Goal: Information Seeking & Learning: Check status

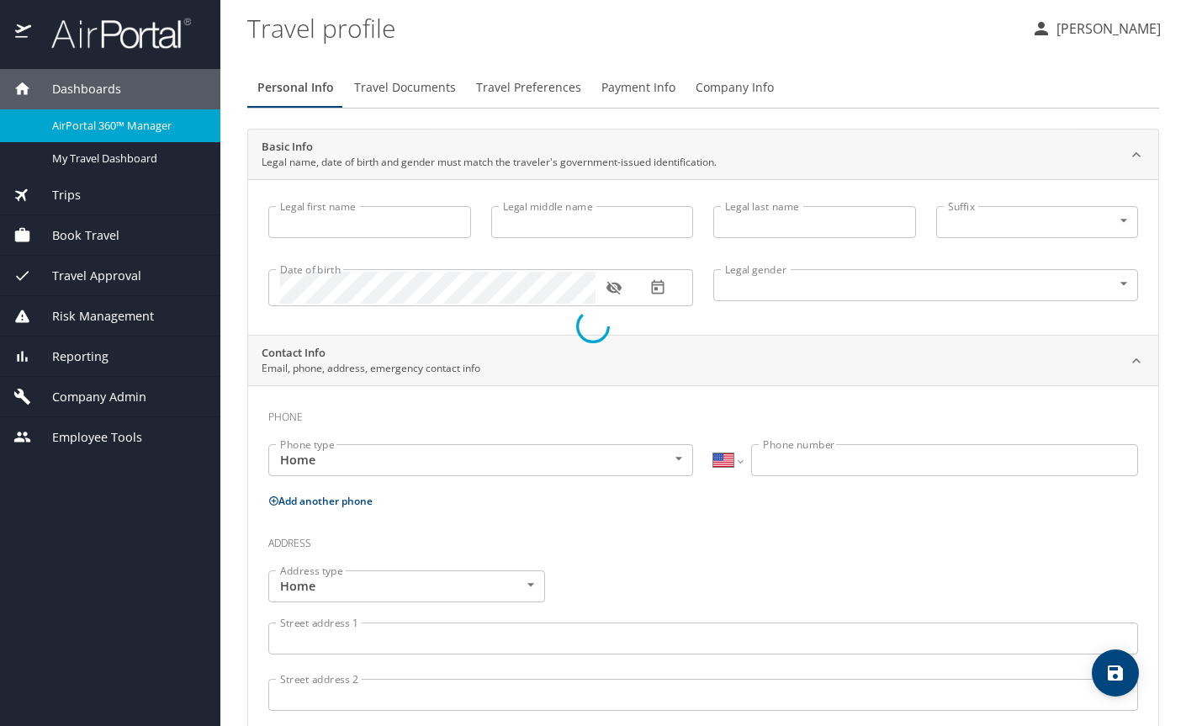
select select "US"
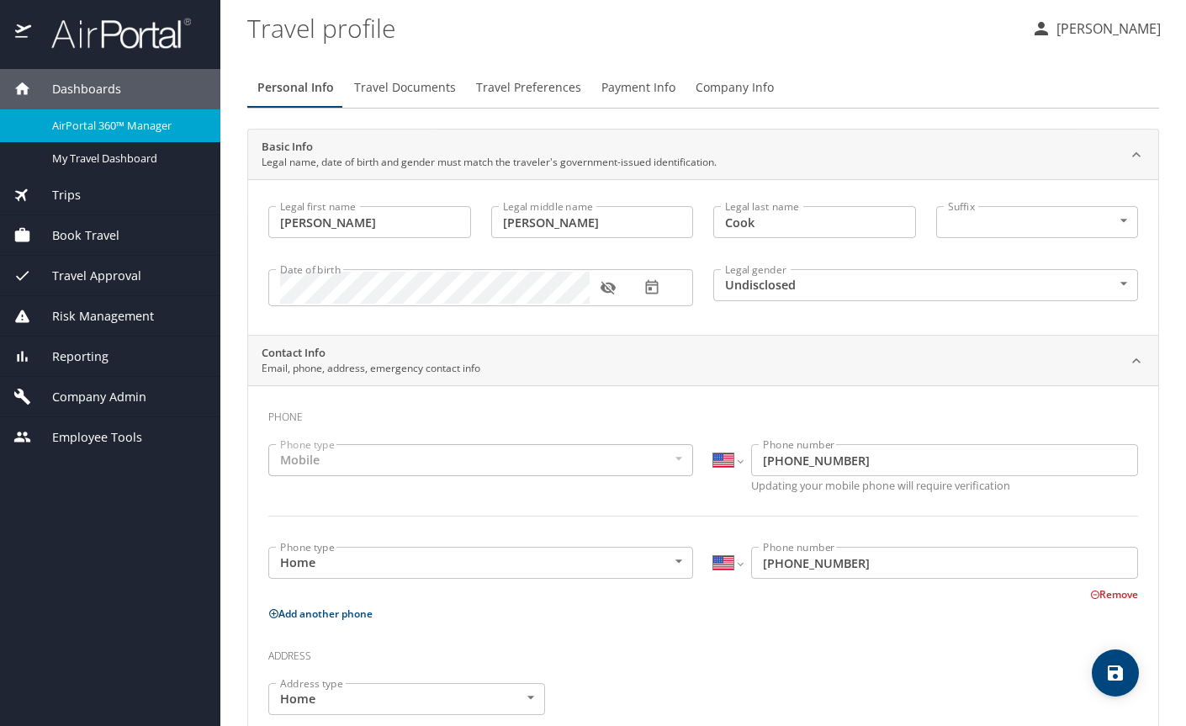
type input "Jennifer"
type input "Patricia Jessie"
type input "Cook"
type input "Undisclosed"
type input "Patricia"
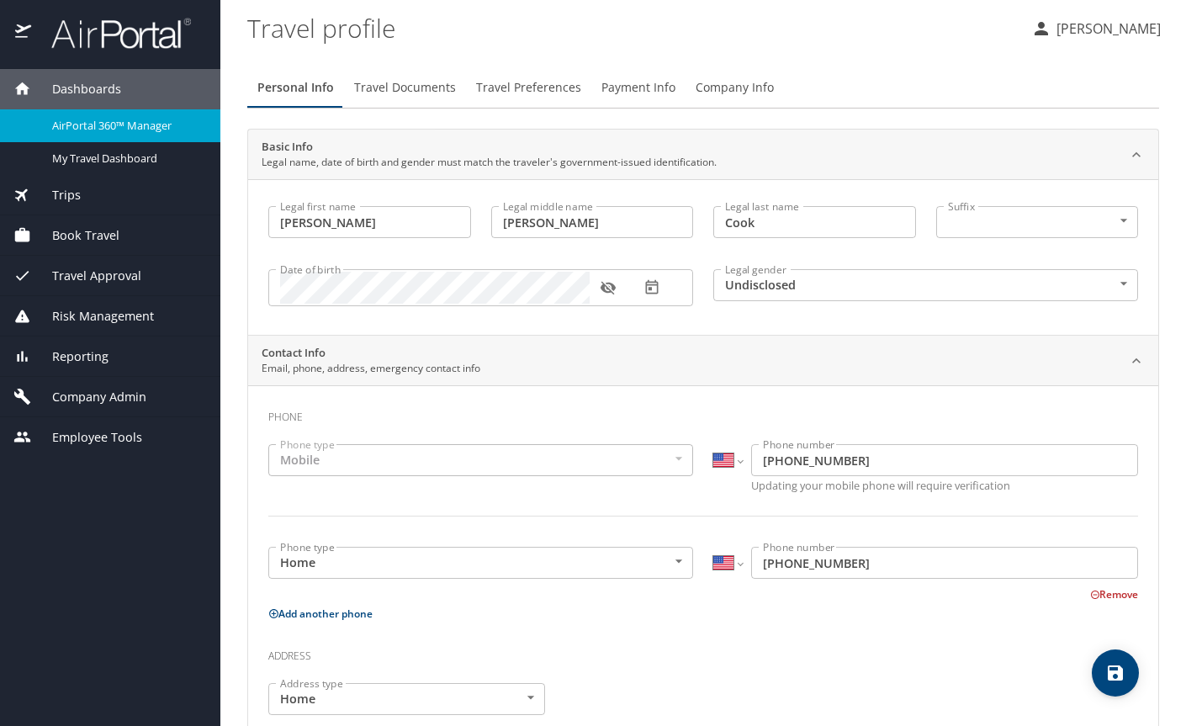
type input "Cook"
type input "(425) 890-1927"
type input "patricia.cook@outlook.com"
click at [172, 119] on span "AirPortal 360™ Manager" at bounding box center [126, 126] width 148 height 16
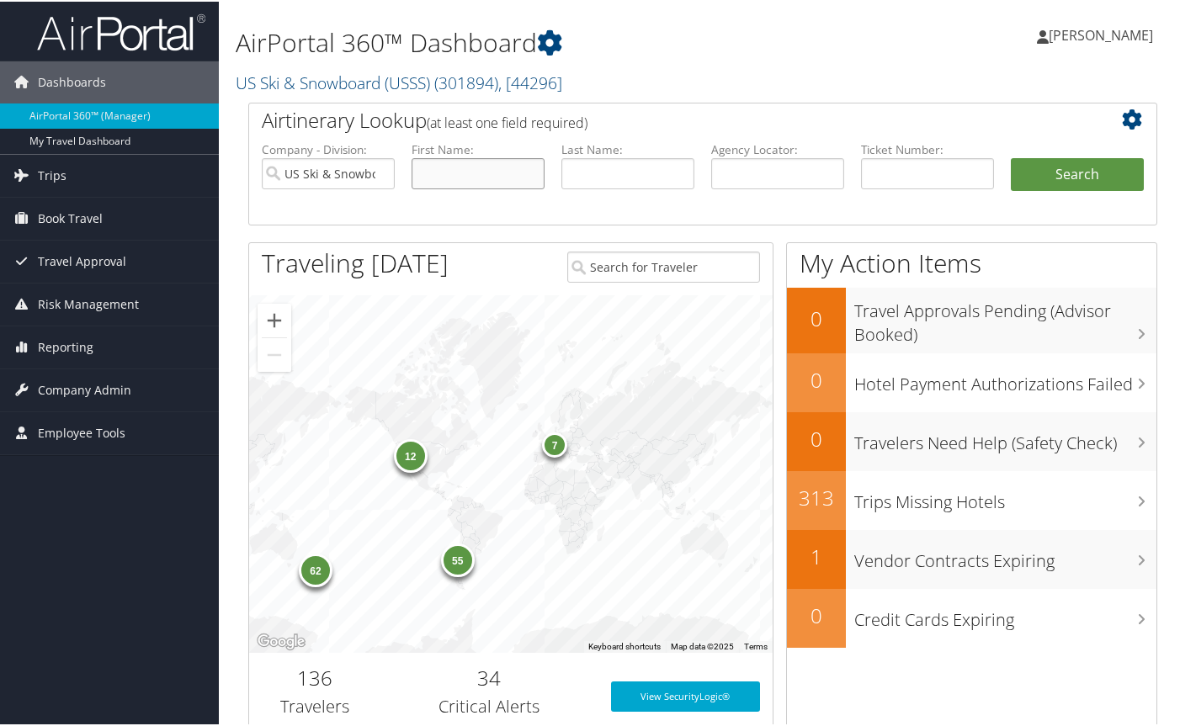
click at [482, 178] on input "text" at bounding box center [477, 171] width 133 height 31
click at [589, 172] on input "text" at bounding box center [627, 171] width 133 height 31
type input "castri"
click at [1131, 182] on button "Search" at bounding box center [1076, 173] width 133 height 34
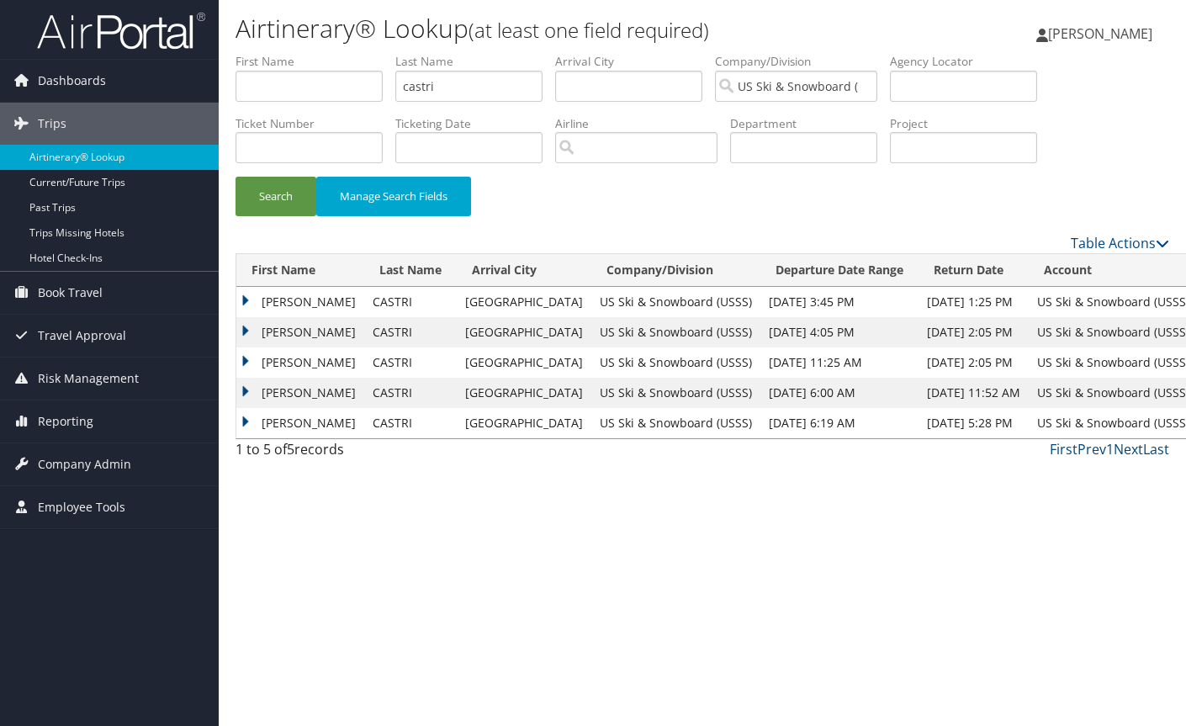
click at [245, 298] on td "MANUEL" at bounding box center [300, 302] width 128 height 30
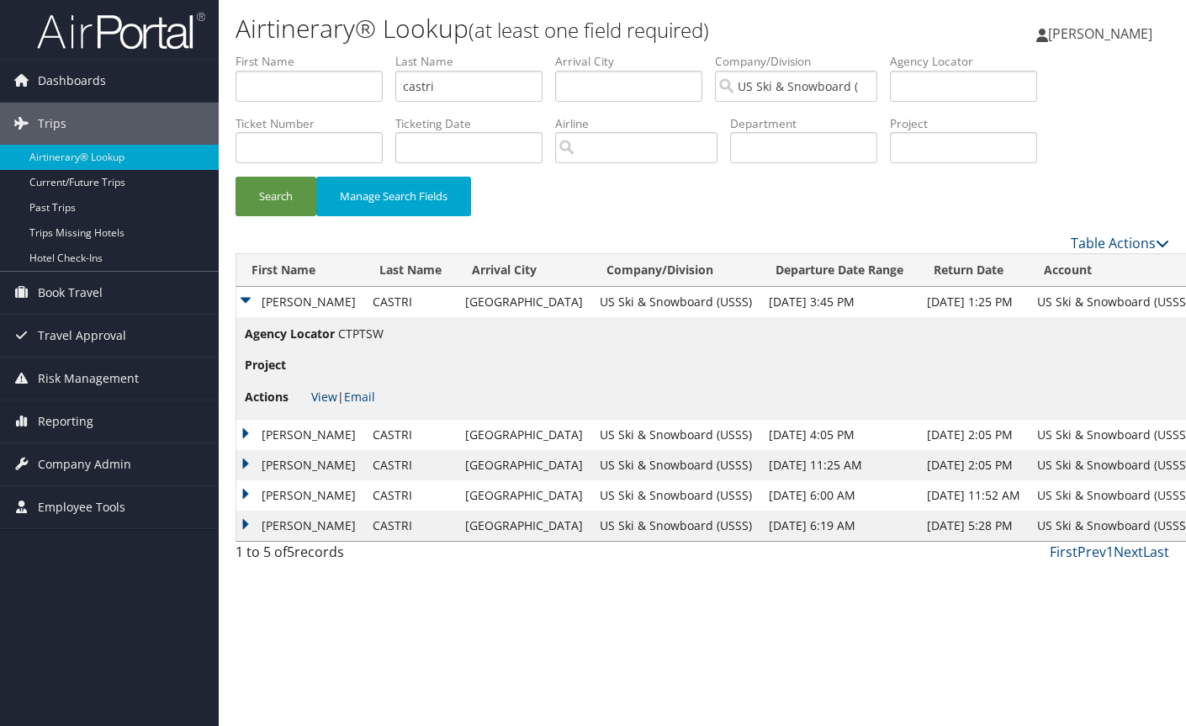
click at [328, 396] on link "View" at bounding box center [324, 397] width 26 height 16
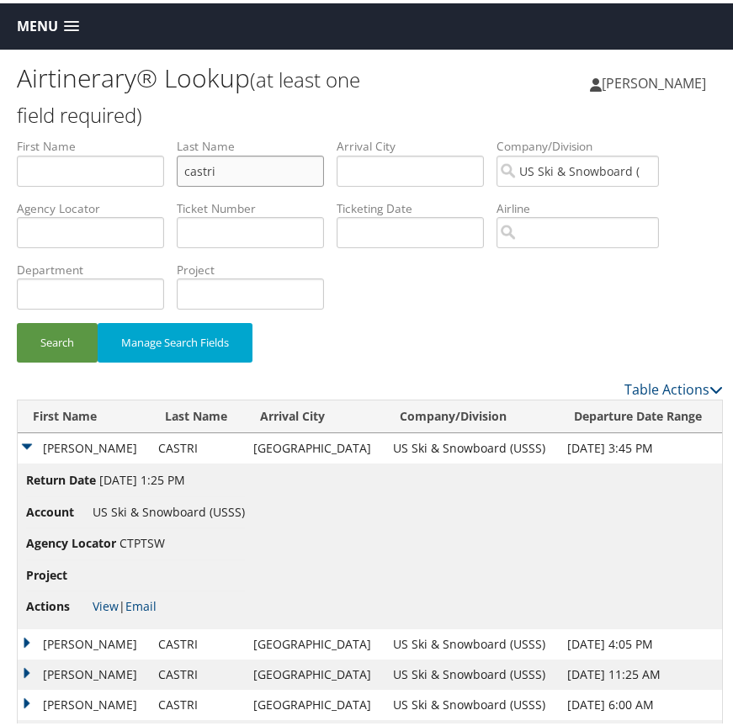
drag, startPoint x: 244, startPoint y: 168, endPoint x: 133, endPoint y: 172, distance: 111.1
click at [133, 135] on ul "First Name Last Name castri Departure City Arrival City Company/Division US Ski…" at bounding box center [370, 135] width 706 height 0
click at [78, 168] on input "text" at bounding box center [90, 167] width 147 height 31
type input "sandro"
click at [17, 320] on button "Search" at bounding box center [57, 340] width 81 height 40
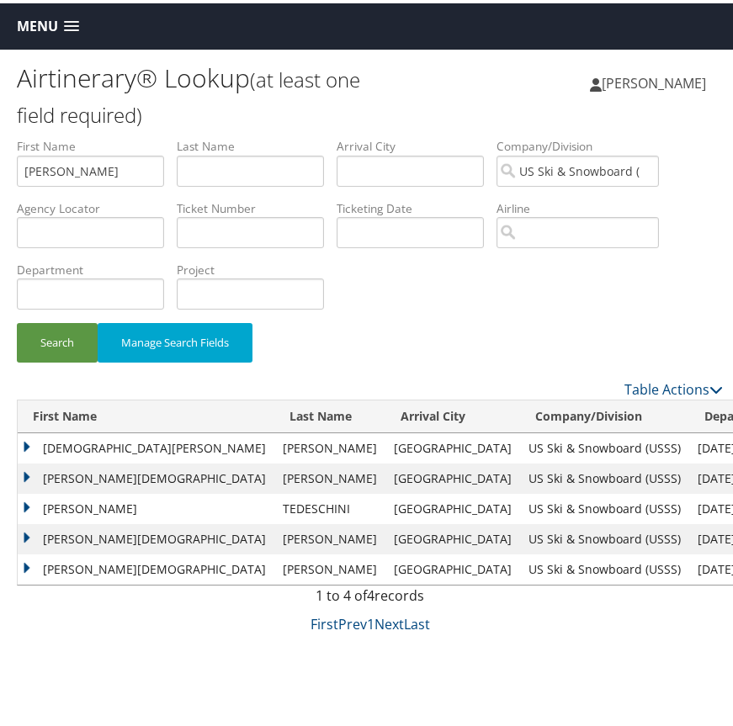
click at [26, 501] on td "SANDRO" at bounding box center [146, 506] width 257 height 30
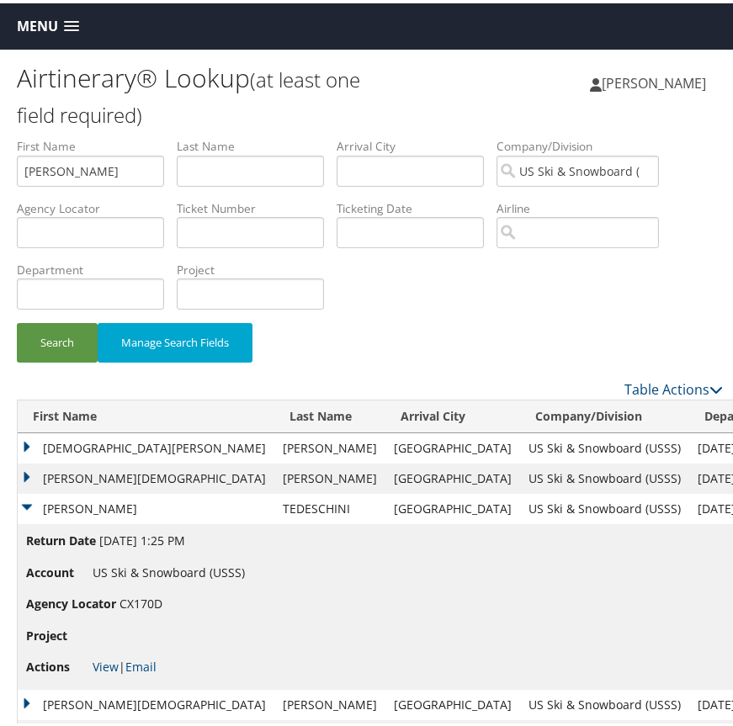
click at [103, 652] on li "Actions View | Email" at bounding box center [135, 664] width 219 height 30
click at [110, 662] on link "View" at bounding box center [106, 663] width 26 height 16
drag, startPoint x: 92, startPoint y: 161, endPoint x: 9, endPoint y: 162, distance: 82.5
click at [17, 162] on form "First Name sandro Last Name Departure City Arrival City Company/Division US Ski…" at bounding box center [370, 255] width 706 height 241
click at [17, 320] on button "Search" at bounding box center [57, 340] width 81 height 40
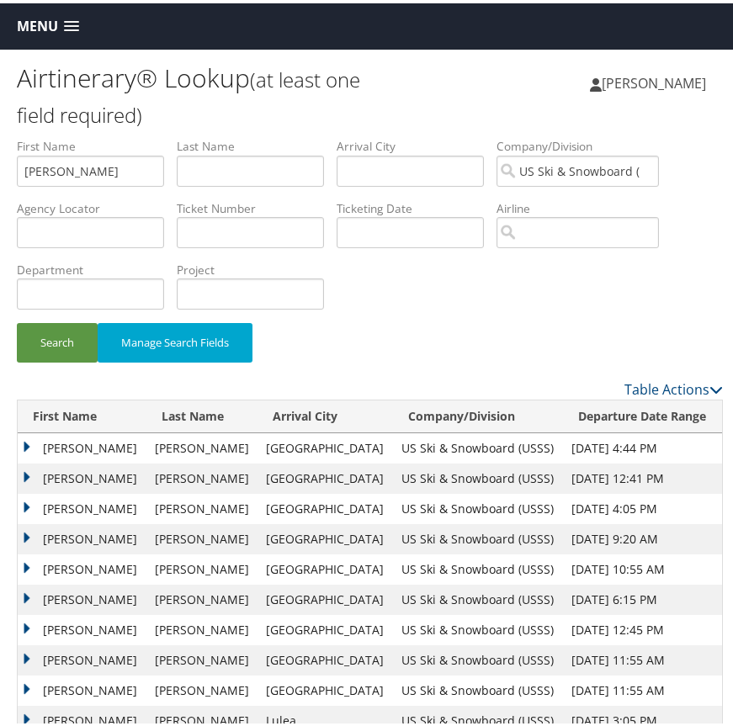
click at [29, 447] on td "JETT ROBERT" at bounding box center [82, 445] width 129 height 30
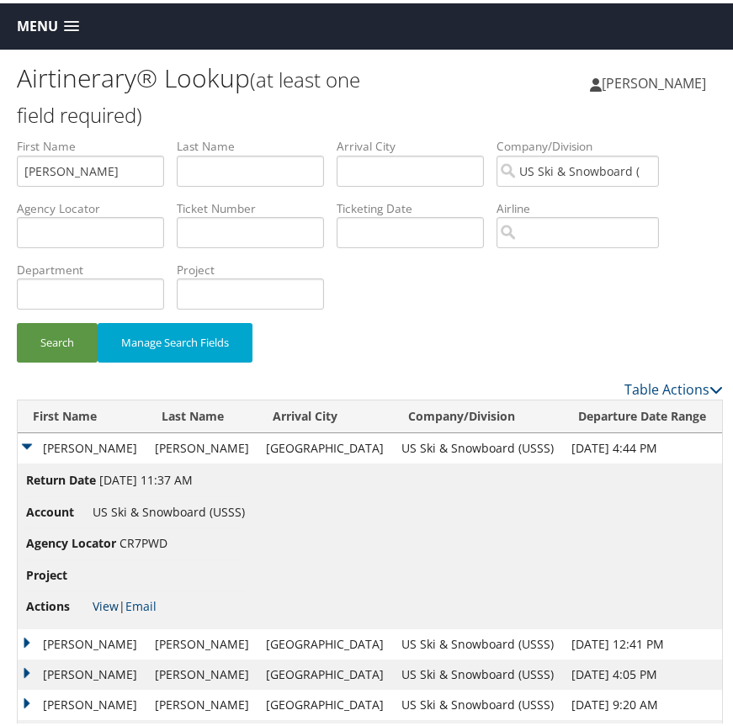
click at [105, 606] on link "View" at bounding box center [106, 603] width 26 height 16
click at [108, 169] on input "jett" at bounding box center [90, 167] width 147 height 31
type input "j"
type input "camden"
click at [17, 320] on button "Search" at bounding box center [57, 340] width 81 height 40
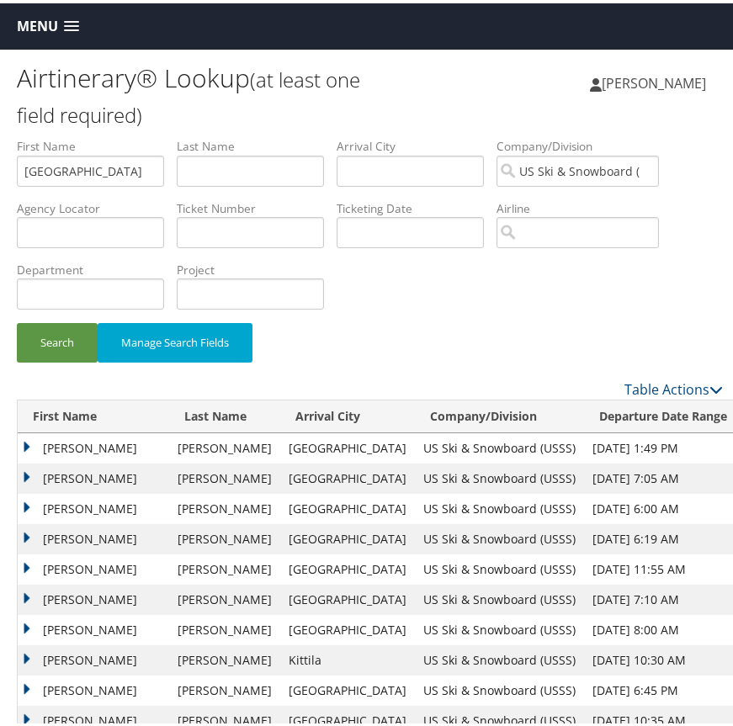
click at [19, 440] on td "CAMDEN WILLIAM" at bounding box center [93, 445] width 151 height 30
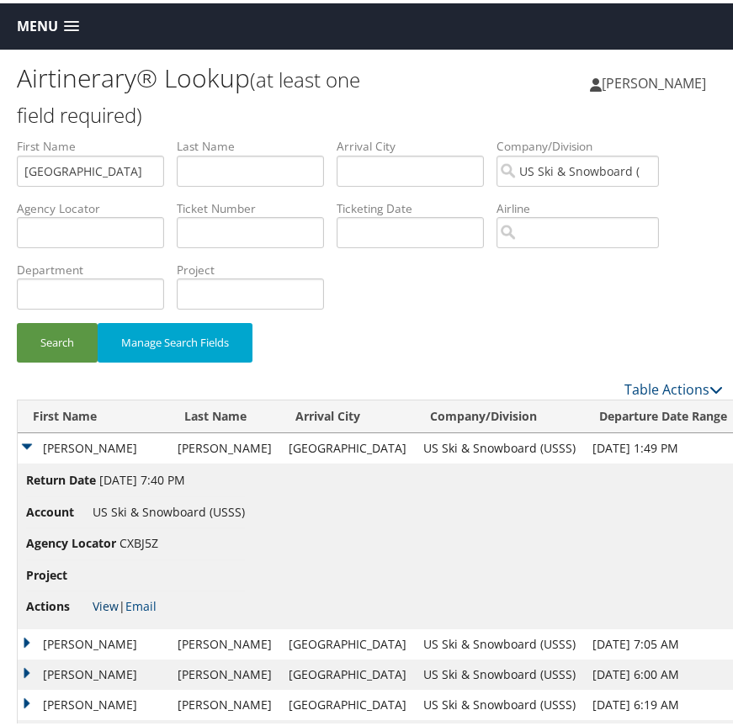
click at [103, 603] on link "View" at bounding box center [106, 603] width 26 height 16
drag, startPoint x: 101, startPoint y: 178, endPoint x: 19, endPoint y: 167, distance: 82.3
click at [19, 167] on input "camden" at bounding box center [90, 167] width 147 height 31
type input "stanley"
click at [17, 320] on button "Search" at bounding box center [57, 340] width 81 height 40
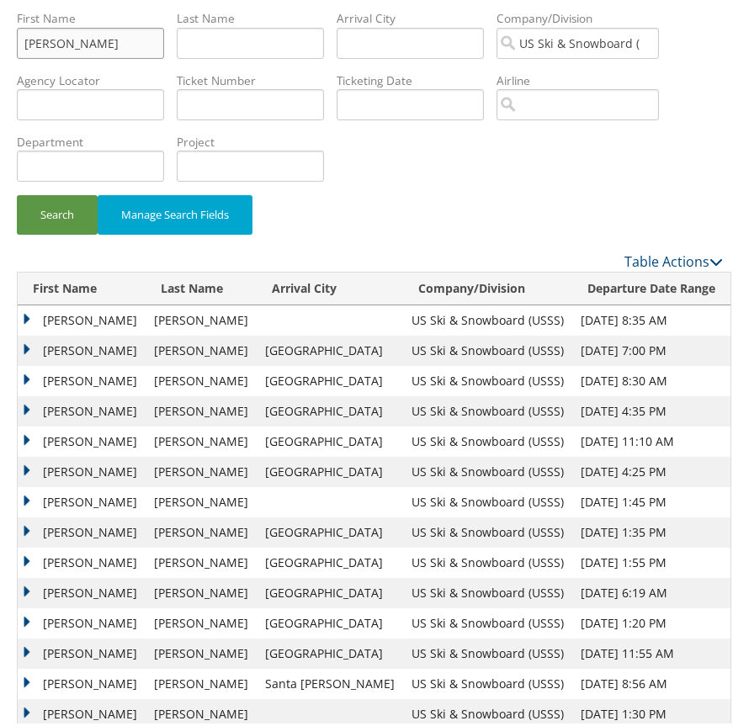
scroll to position [200, 0]
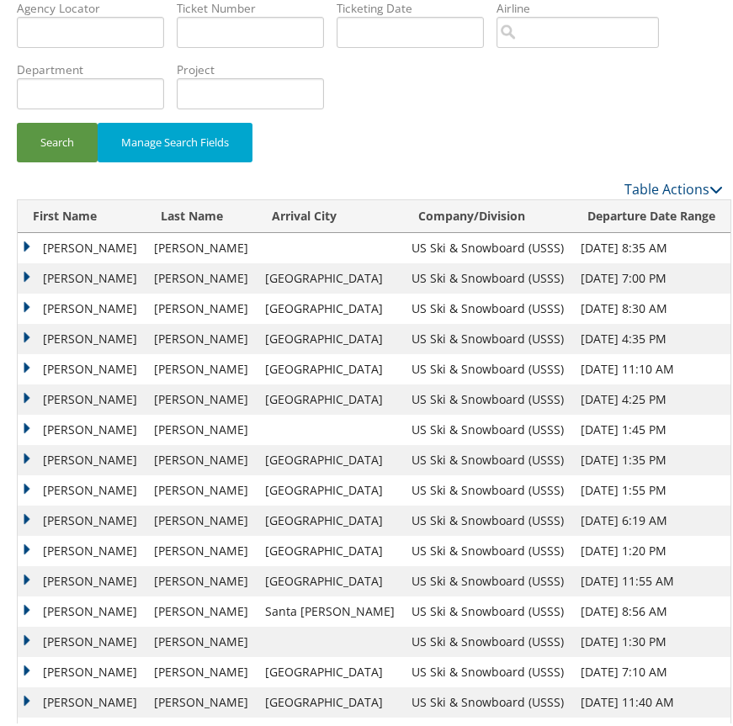
click at [27, 329] on td "STANLEY JANUSZ" at bounding box center [82, 336] width 128 height 30
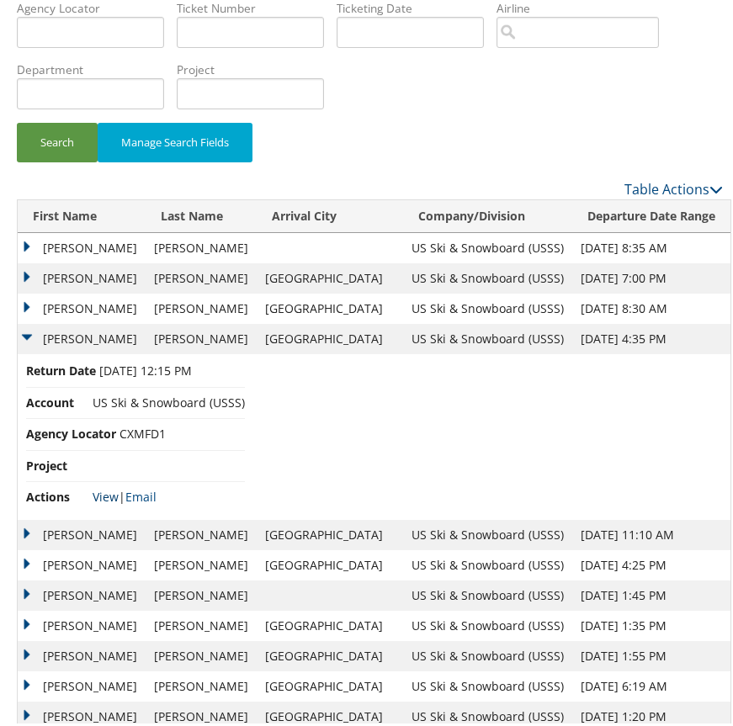
click at [103, 494] on link "View" at bounding box center [106, 493] width 26 height 16
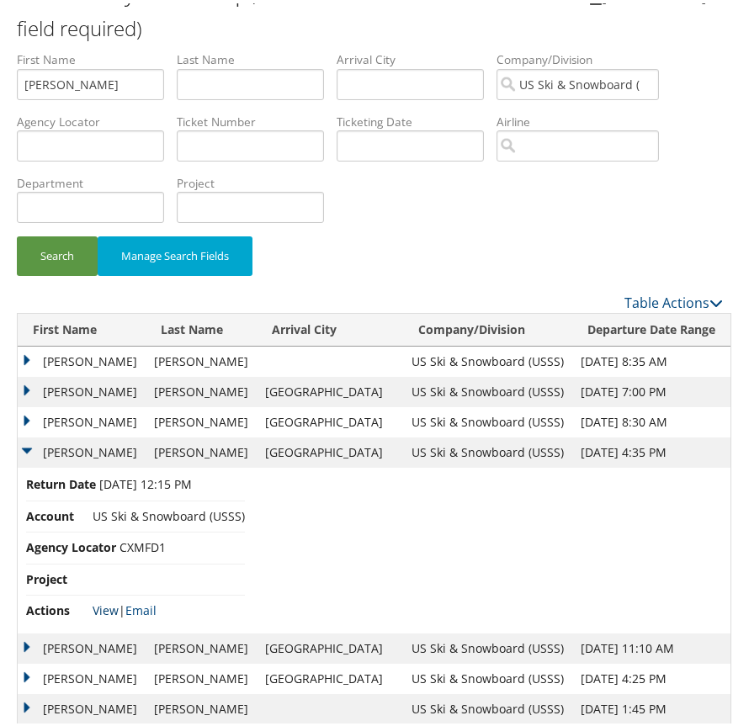
scroll to position [0, 0]
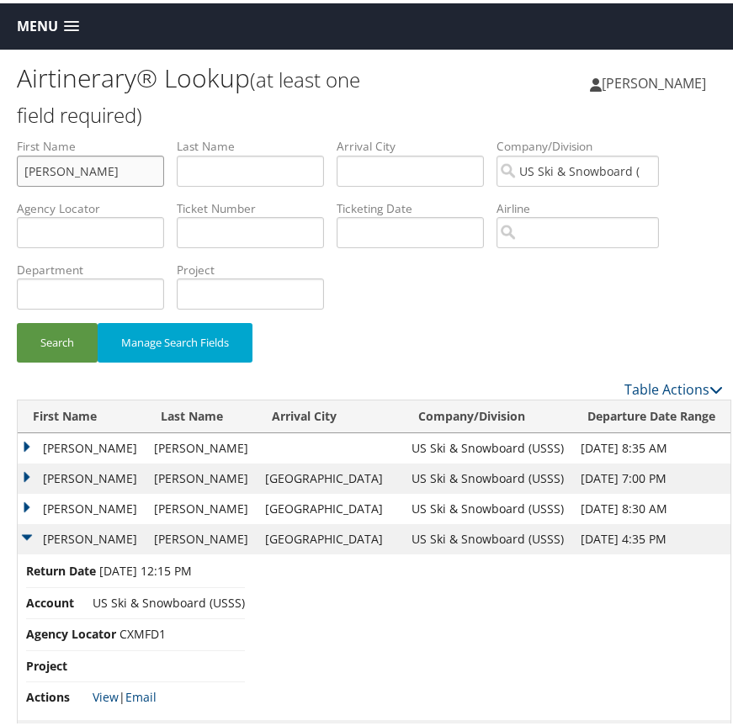
drag, startPoint x: 102, startPoint y: 153, endPoint x: 88, endPoint y: 190, distance: 39.7
click at [88, 190] on li "First Name stanley" at bounding box center [97, 165] width 160 height 61
type input "Jeffrey"
click at [17, 320] on button "Search" at bounding box center [57, 340] width 81 height 40
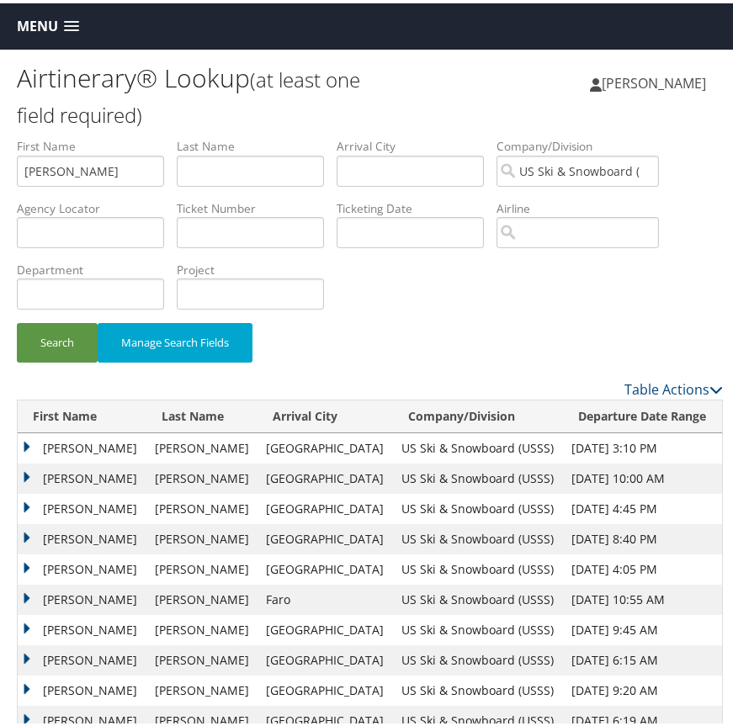
click at [20, 501] on td "JEFFREY" at bounding box center [82, 506] width 129 height 30
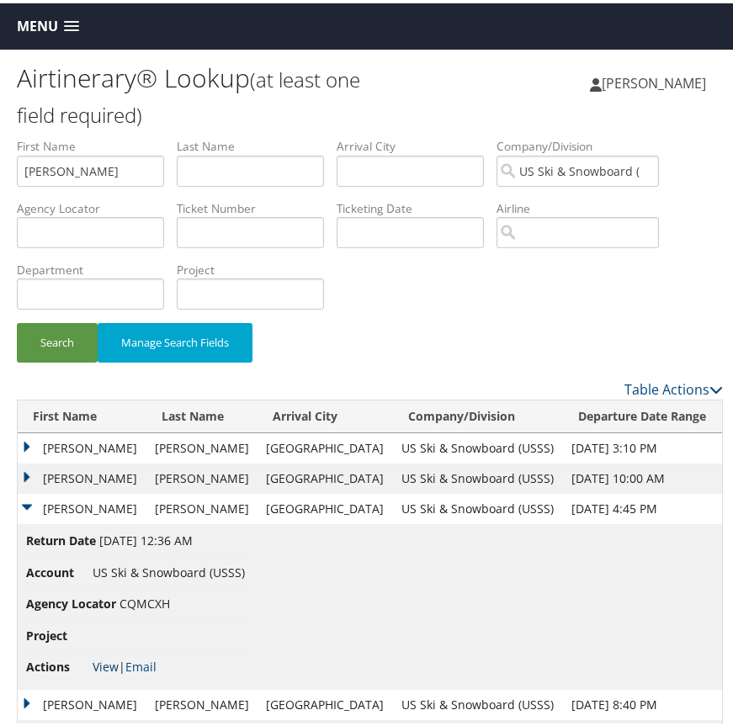
click at [112, 660] on link "View" at bounding box center [106, 663] width 26 height 16
